Goal: Task Accomplishment & Management: Manage account settings

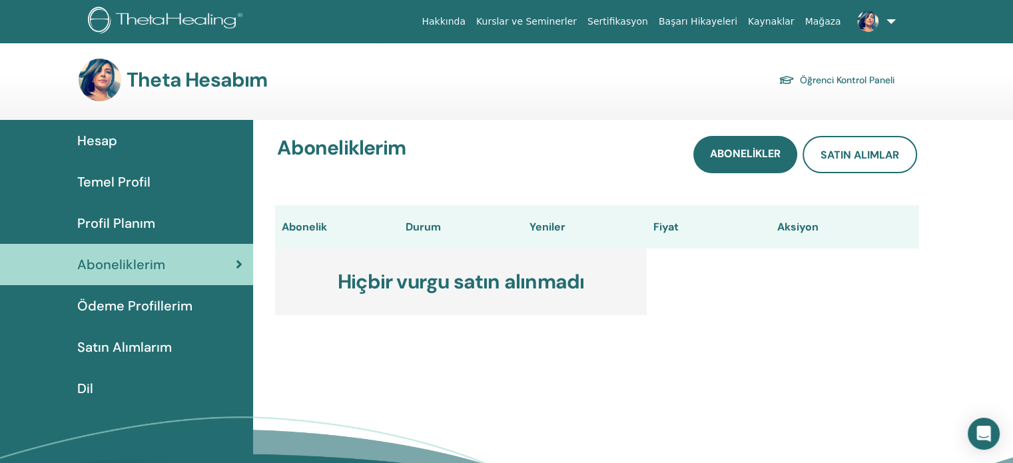
click at [868, 81] on font "Öğrenci Kontrol Paneli" at bounding box center [847, 81] width 95 height 12
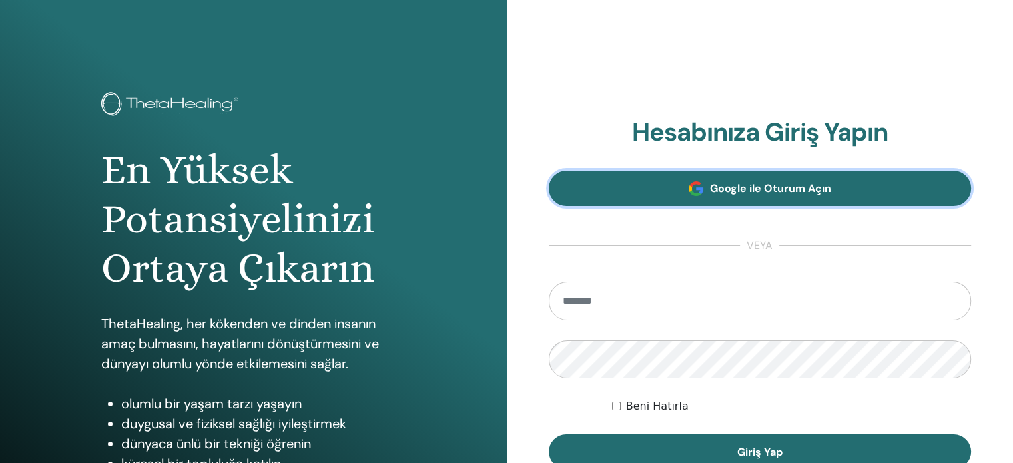
click at [706, 193] on link "Google ile Oturum Açın" at bounding box center [760, 188] width 423 height 35
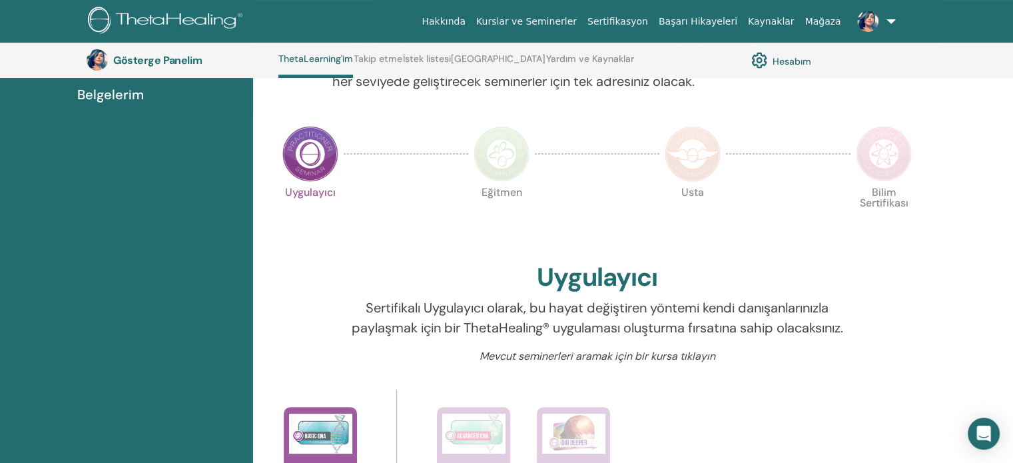
scroll to position [234, 0]
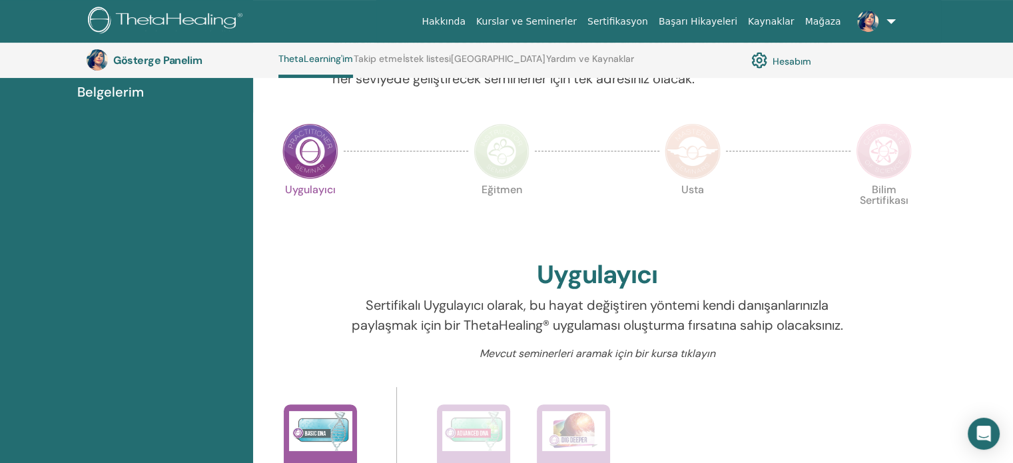
click at [301, 159] on img at bounding box center [310, 151] width 56 height 56
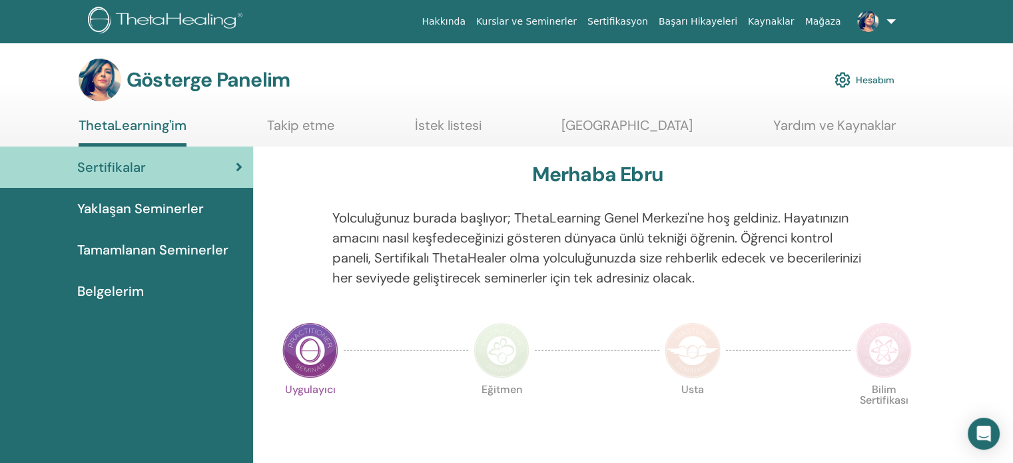
click at [159, 218] on span "Yaklaşan Seminerler" at bounding box center [140, 209] width 127 height 20
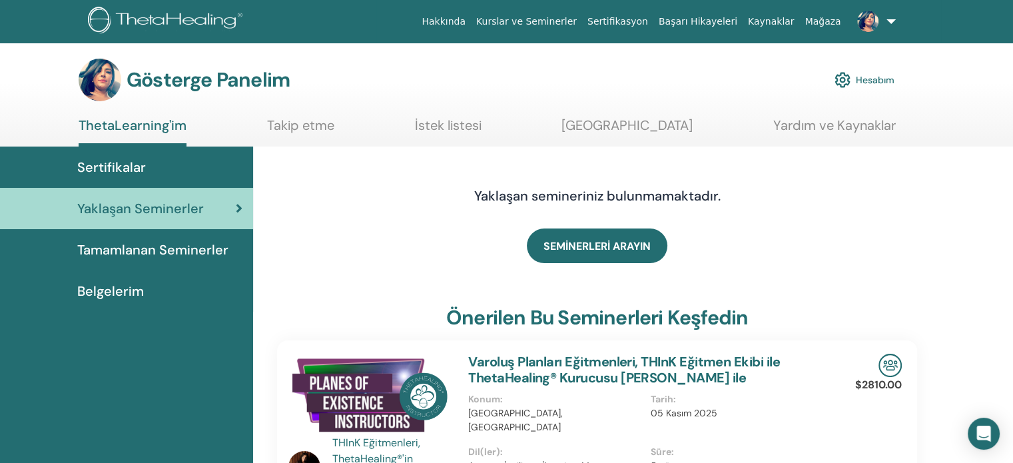
click at [124, 256] on font "Tamamlanan Seminerler" at bounding box center [152, 249] width 151 height 17
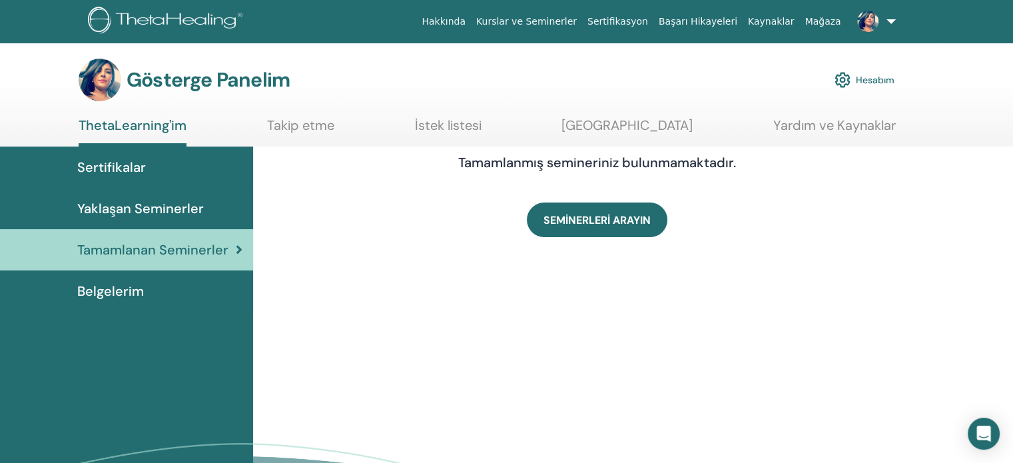
click at [136, 294] on font "Belgelerim" at bounding box center [110, 290] width 67 height 17
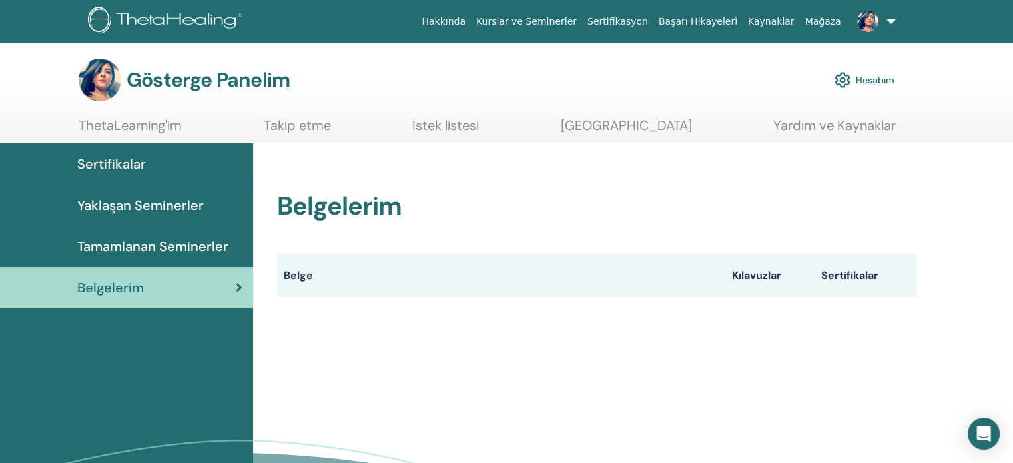
click at [869, 29] on img at bounding box center [867, 21] width 21 height 21
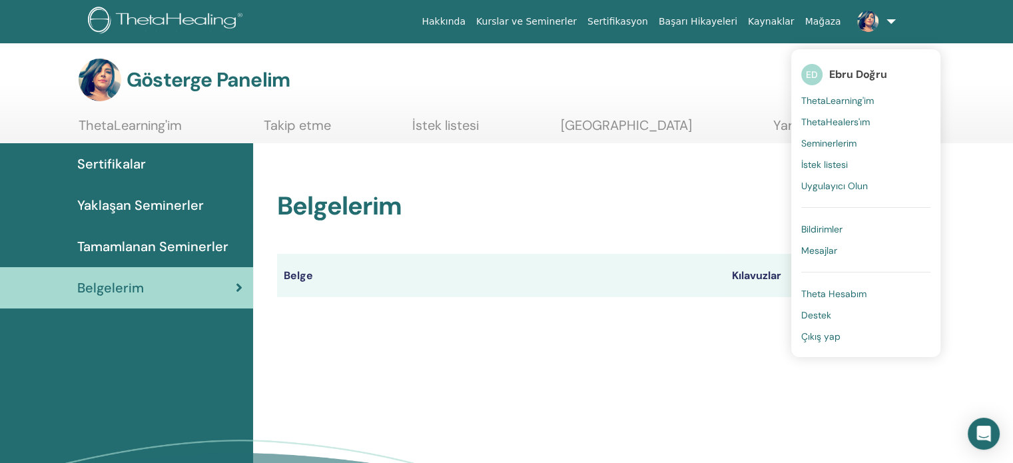
click at [847, 292] on font "Theta Hesabım" at bounding box center [833, 294] width 65 height 12
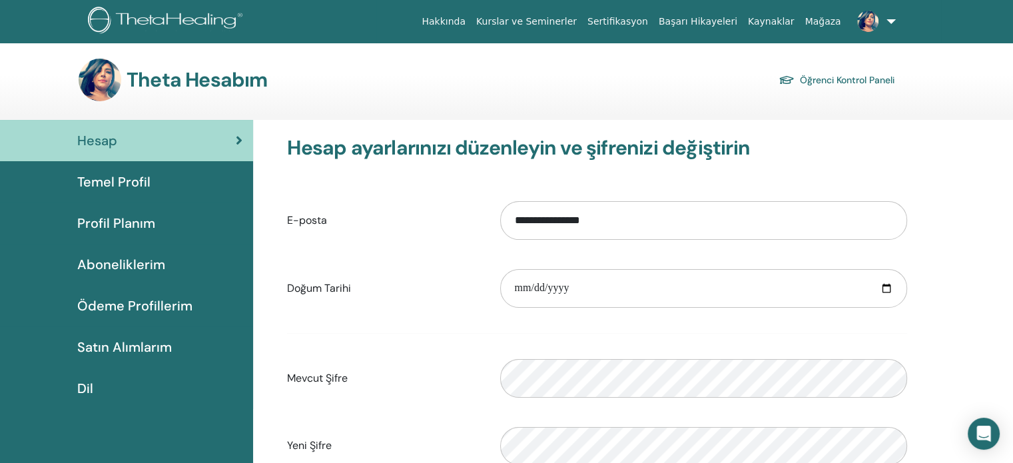
click at [134, 184] on font "Temel Profil" at bounding box center [113, 181] width 73 height 17
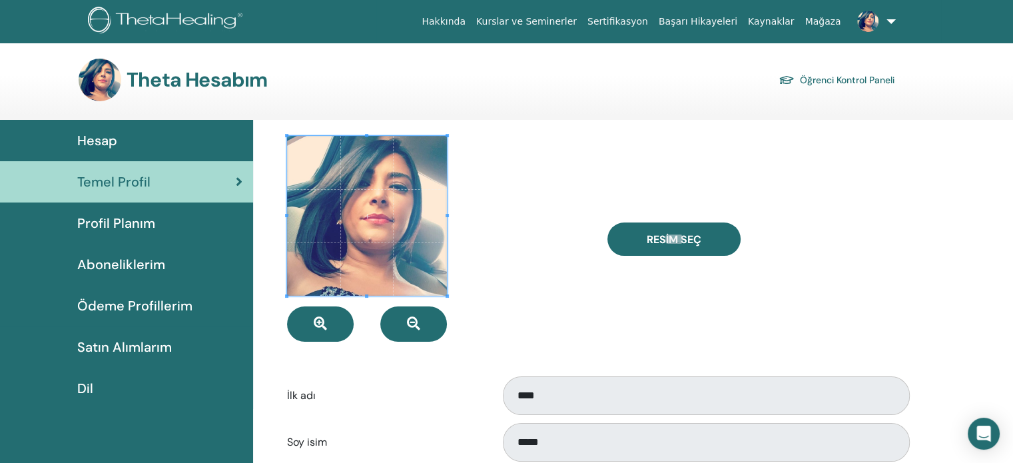
click at [802, 212] on div "Resim Seç" at bounding box center [758, 239] width 320 height 206
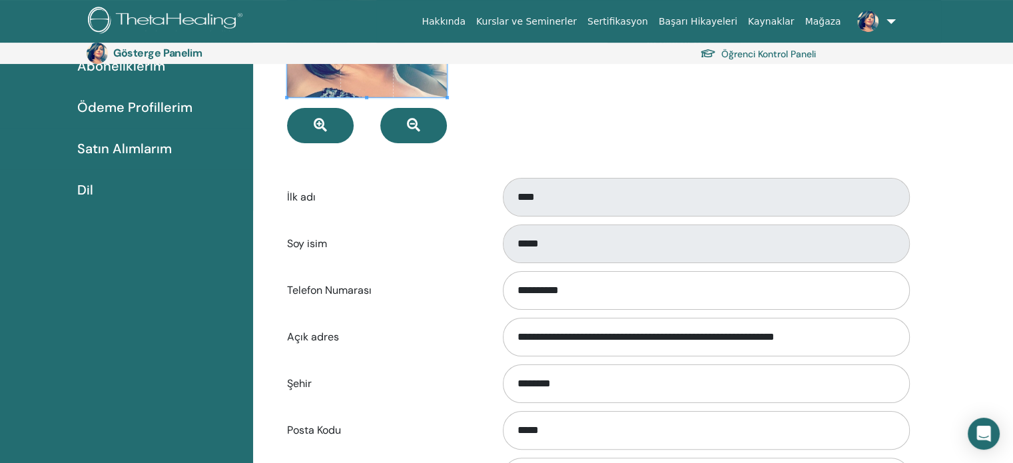
scroll to position [221, 0]
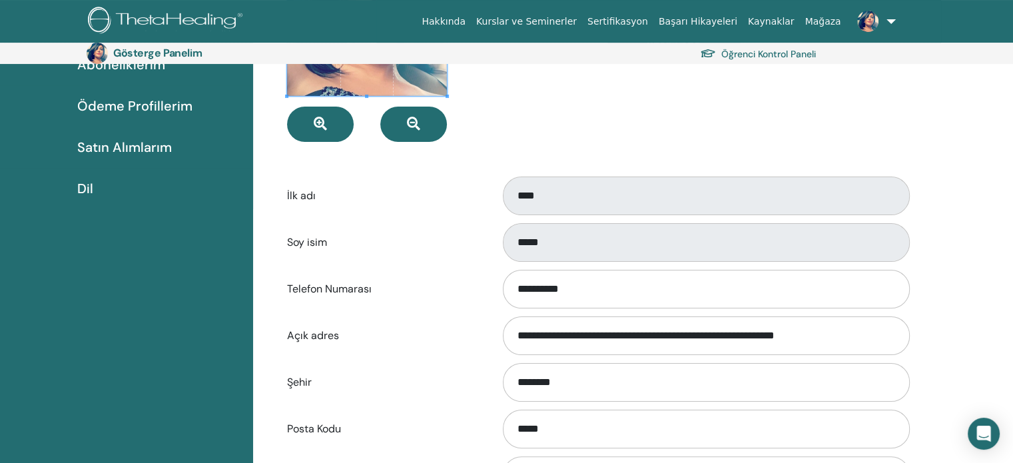
click at [508, 311] on form "**********" at bounding box center [597, 299] width 620 height 727
click at [484, 262] on div "Soy isim *****" at bounding box center [597, 242] width 640 height 44
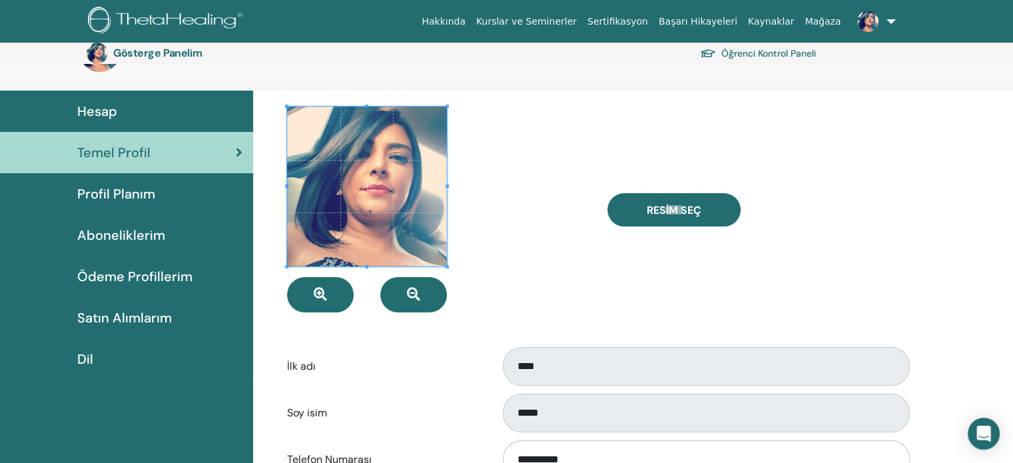
scroll to position [0, 0]
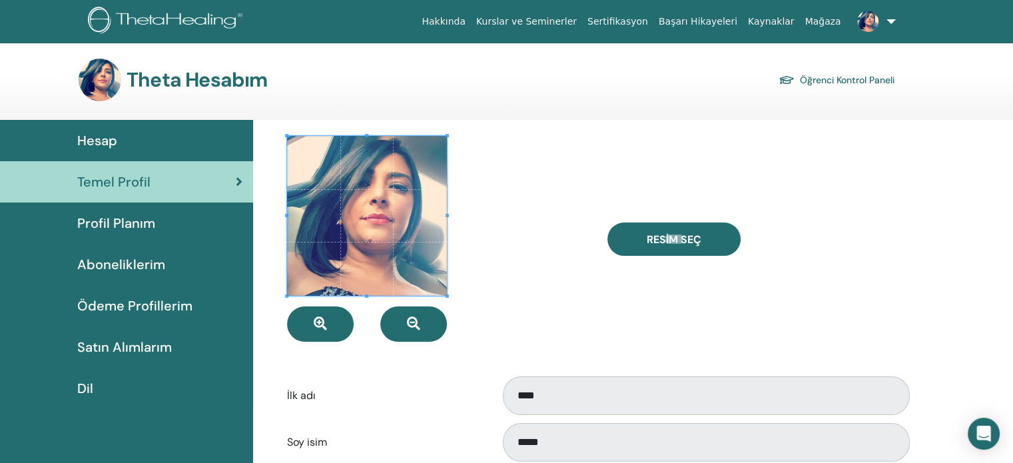
click at [143, 220] on font "Profil Planım" at bounding box center [116, 222] width 78 height 17
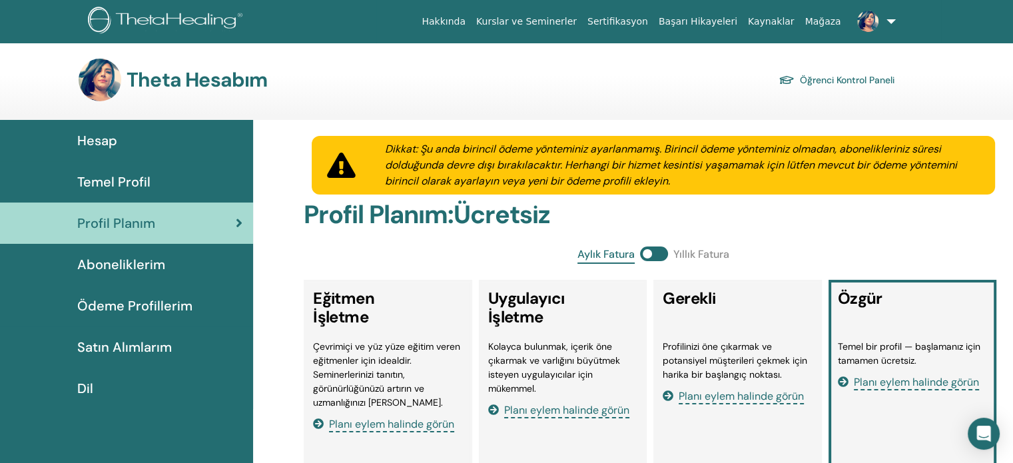
click at [554, 154] on font "Dikkat: Şu anda birincil ödeme yönteminiz ayarlanmamış. Birincil ödeme yöntemin…" at bounding box center [671, 165] width 572 height 46
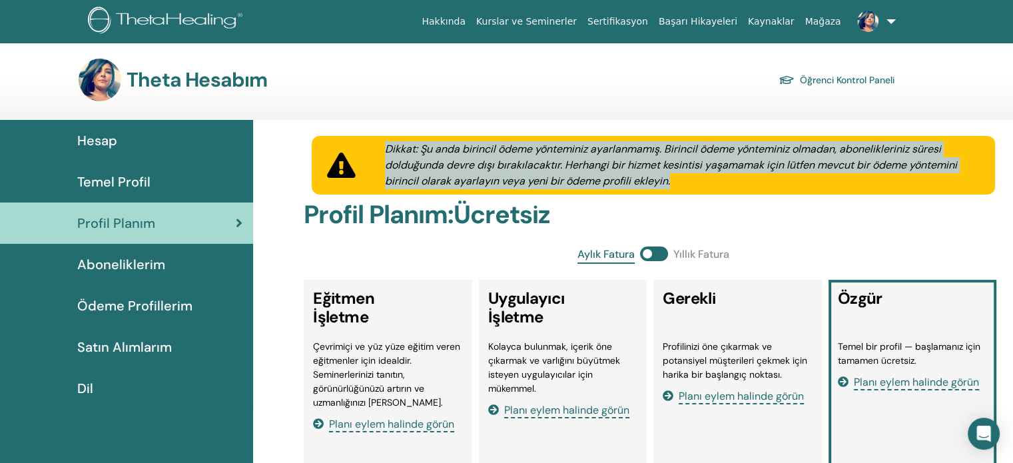
click at [554, 154] on font "Dikkat: Şu anda birincil ödeme yönteminiz ayarlanmamış. Birincil ödeme yöntemin…" at bounding box center [671, 165] width 572 height 46
click at [618, 157] on div "Dikkat: Şu anda birincil ödeme yönteminiz ayarlanmamış. Birincil ödeme yöntemin…" at bounding box center [682, 165] width 627 height 48
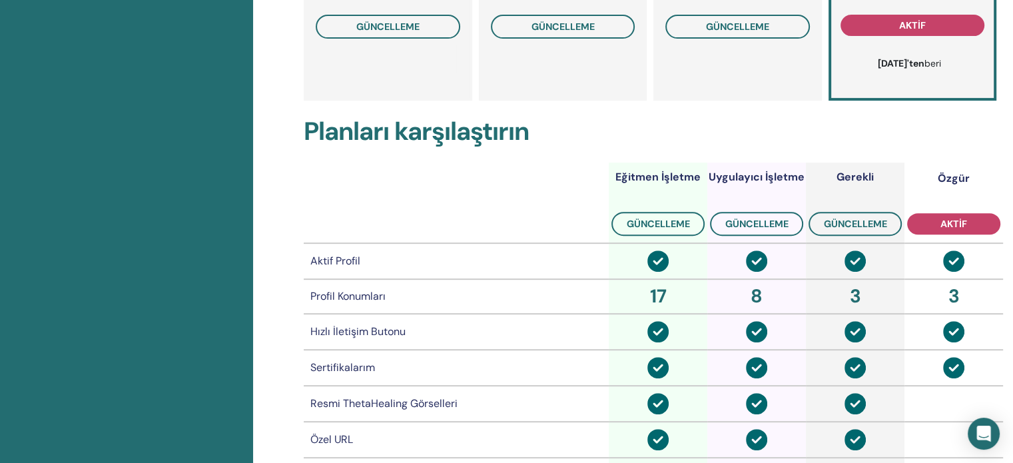
scroll to position [488, 0]
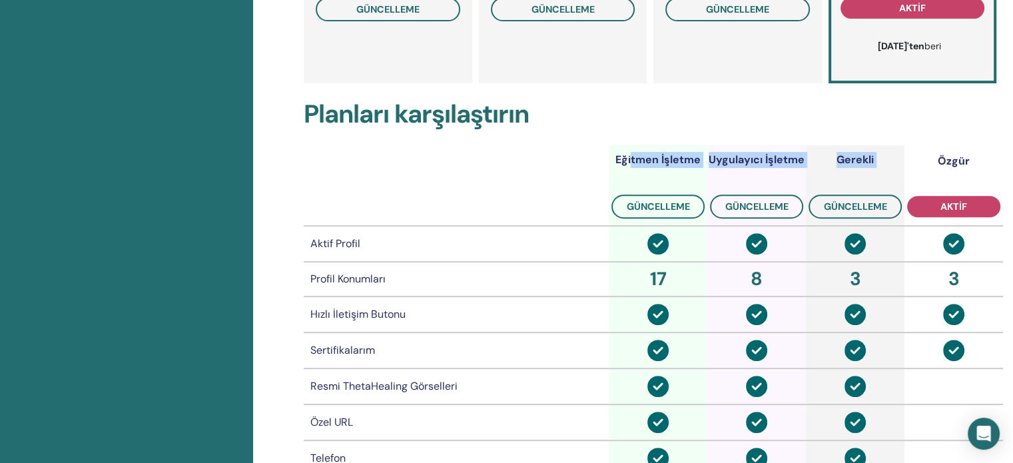
drag, startPoint x: 631, startPoint y: 162, endPoint x: 919, endPoint y: 164, distance: 287.8
click at [919, 164] on tr "Eğitmen İşletme güncelleme Uygulayıcı İşletme güncelleme Gerekli güncelleme Özg…" at bounding box center [653, 185] width 699 height 81
click at [962, 163] on font "Özgür" at bounding box center [954, 161] width 32 height 14
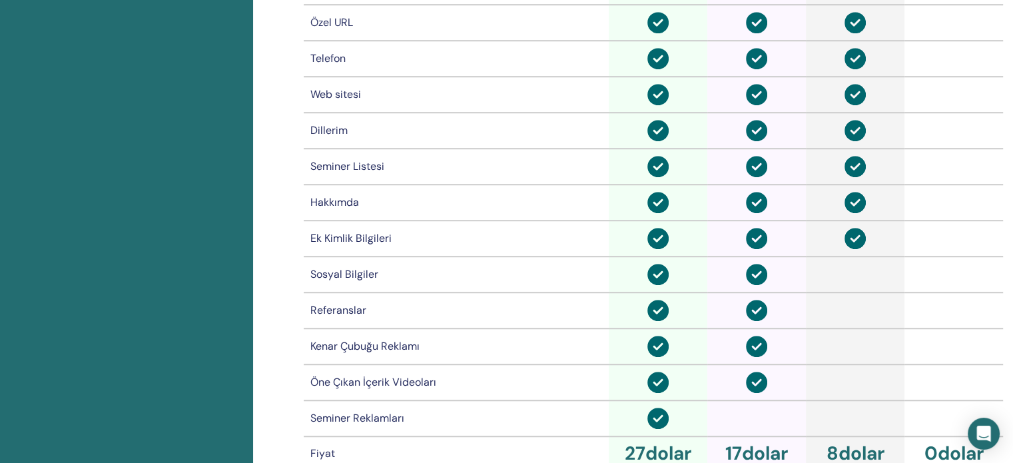
scroll to position [1087, 0]
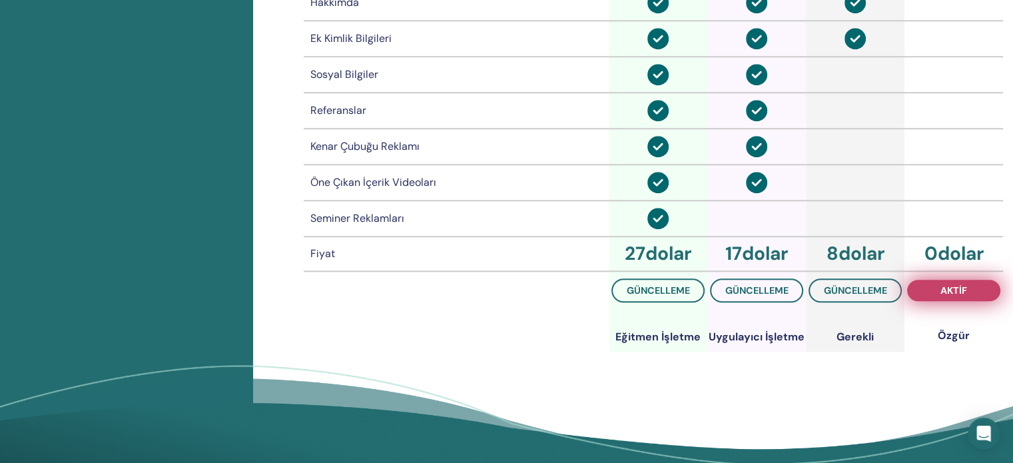
click at [951, 284] on font "aktif" at bounding box center [954, 290] width 27 height 12
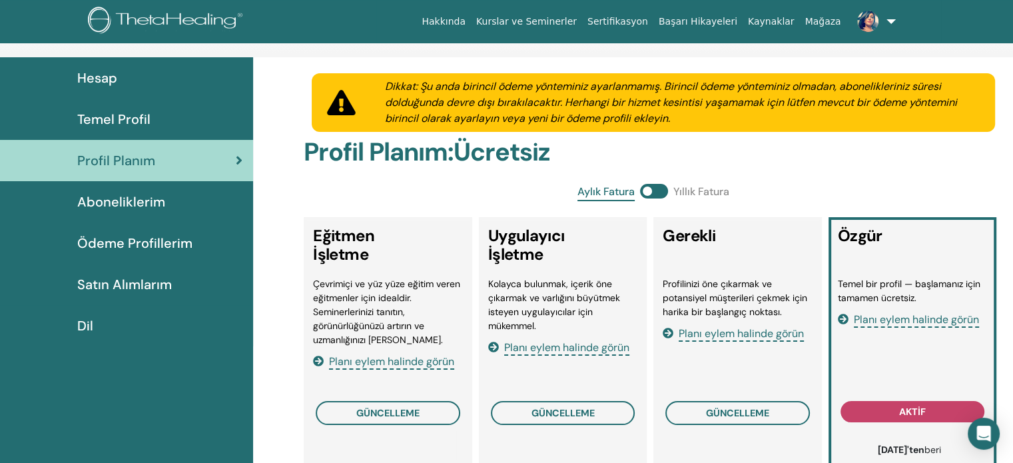
scroll to position [0, 0]
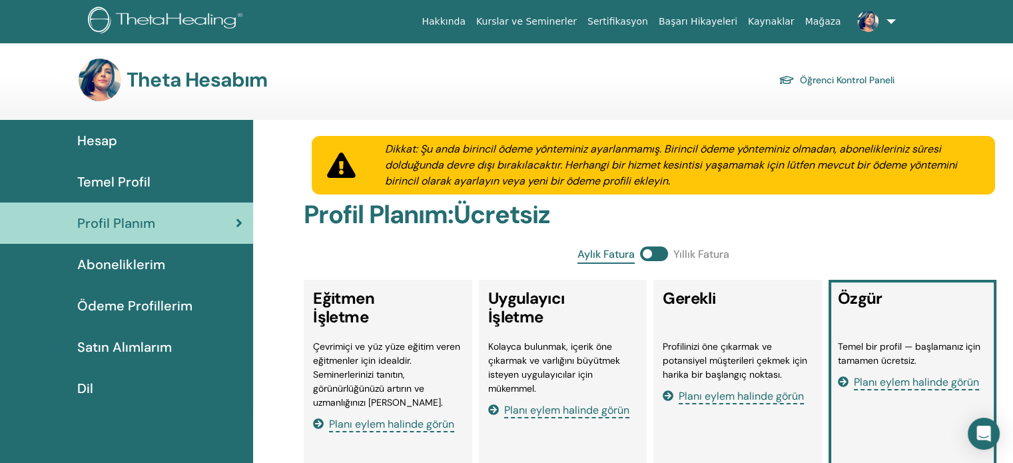
click at [133, 270] on font "Aboneliklerim" at bounding box center [121, 264] width 88 height 17
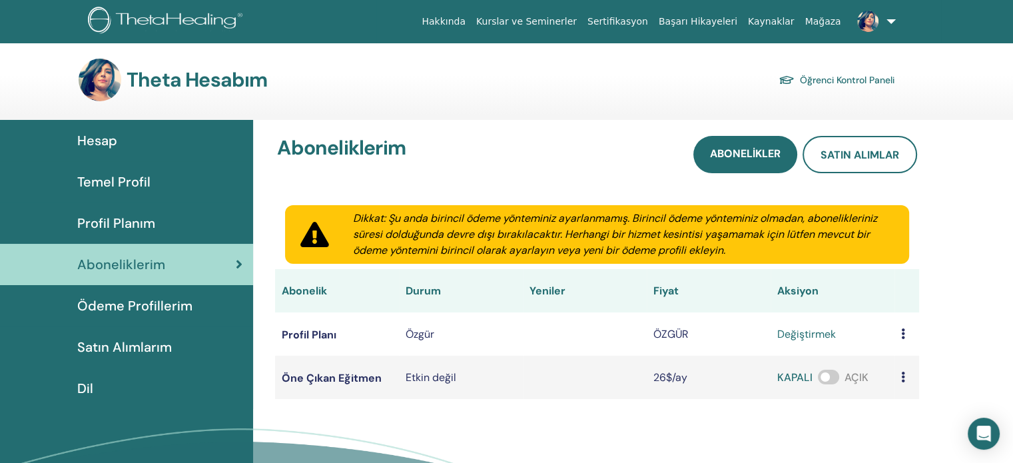
click at [775, 337] on td "değiştirmek" at bounding box center [833, 333] width 124 height 43
drag, startPoint x: 676, startPoint y: 334, endPoint x: 626, endPoint y: 338, distance: 50.1
click at [626, 338] on tr "Profil Planı Özgür ÖZGÜR değiştirmek" at bounding box center [597, 333] width 644 height 43
click at [626, 338] on td at bounding box center [585, 333] width 124 height 43
click at [815, 335] on font "değiştirmek" at bounding box center [806, 334] width 59 height 14
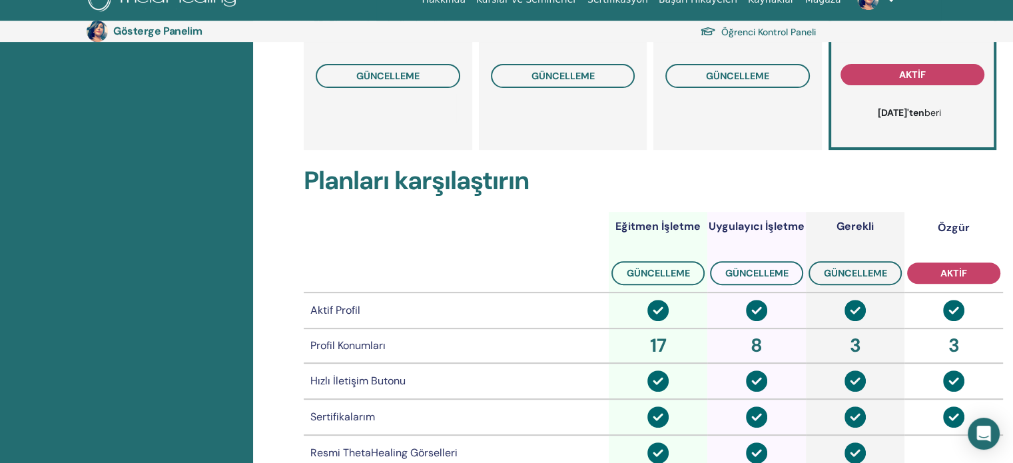
scroll to position [621, 0]
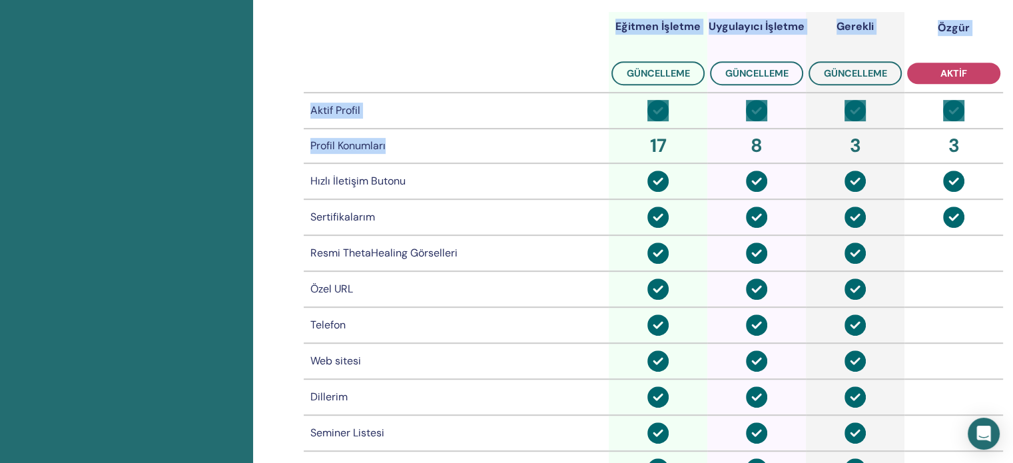
drag, startPoint x: 305, startPoint y: 151, endPoint x: 552, endPoint y: 151, distance: 246.5
click at [550, 151] on div "Dikkat: Şu anda birincil ödeme yönteminiz ayarlanmamış. Birincil ödeme yöntemin…" at bounding box center [633, 177] width 760 height 1282
drag, startPoint x: 934, startPoint y: 125, endPoint x: 951, endPoint y: 110, distance: 23.1
click at [935, 125] on td at bounding box center [954, 111] width 99 height 36
click at [951, 109] on img at bounding box center [953, 110] width 21 height 21
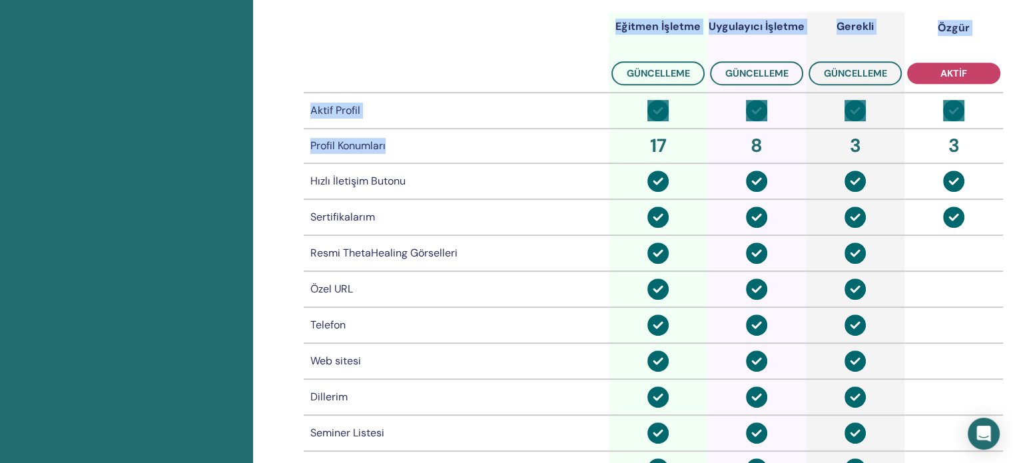
click at [955, 119] on img at bounding box center [953, 110] width 21 height 21
click at [954, 182] on img at bounding box center [953, 181] width 21 height 21
drag, startPoint x: 945, startPoint y: 218, endPoint x: 945, endPoint y: 227, distance: 9.3
click at [945, 218] on img at bounding box center [953, 217] width 21 height 21
click at [951, 223] on img at bounding box center [953, 217] width 21 height 21
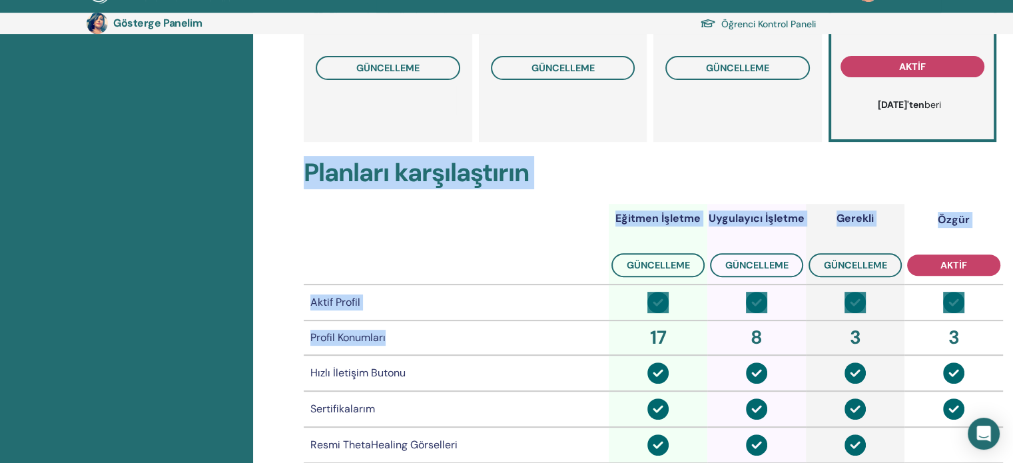
scroll to position [155, 0]
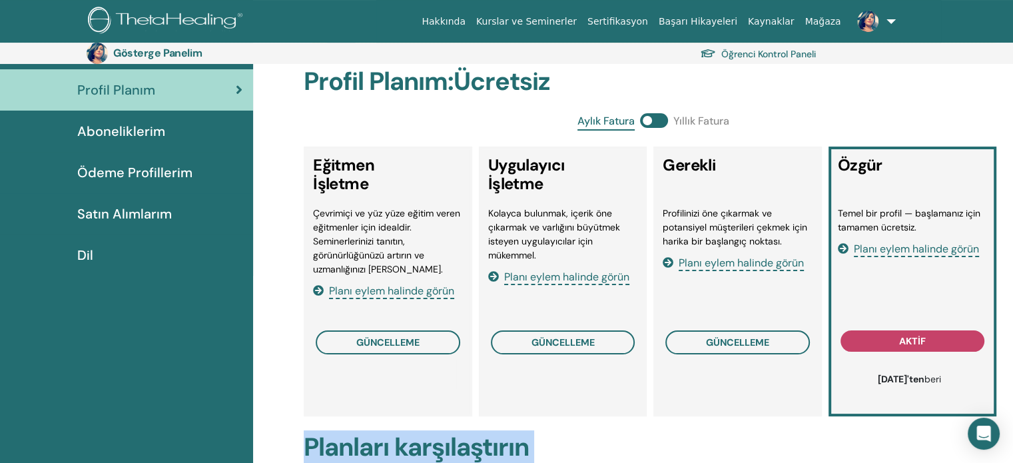
click at [131, 218] on font "Satın Alımlarım" at bounding box center [124, 213] width 95 height 17
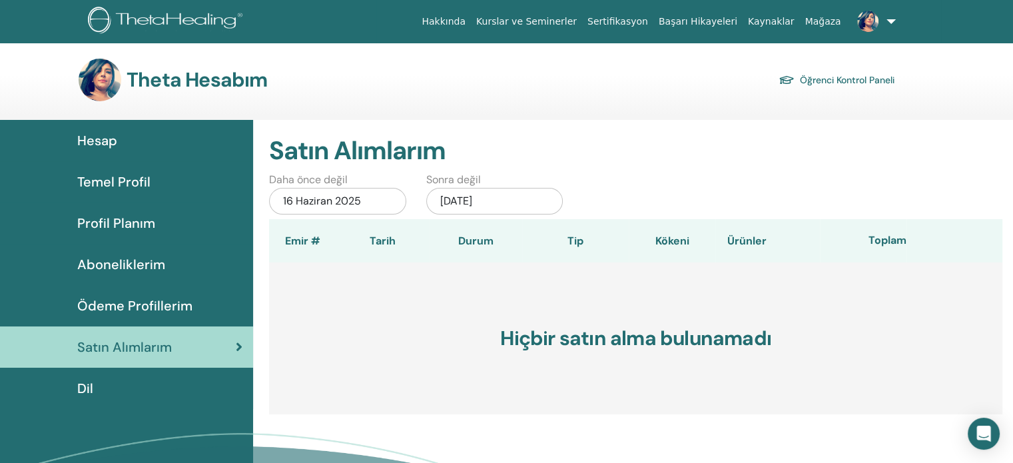
click at [574, 22] on font "Kurslar ve Seminerler" at bounding box center [526, 21] width 101 height 11
